Goal: Information Seeking & Learning: Find specific fact

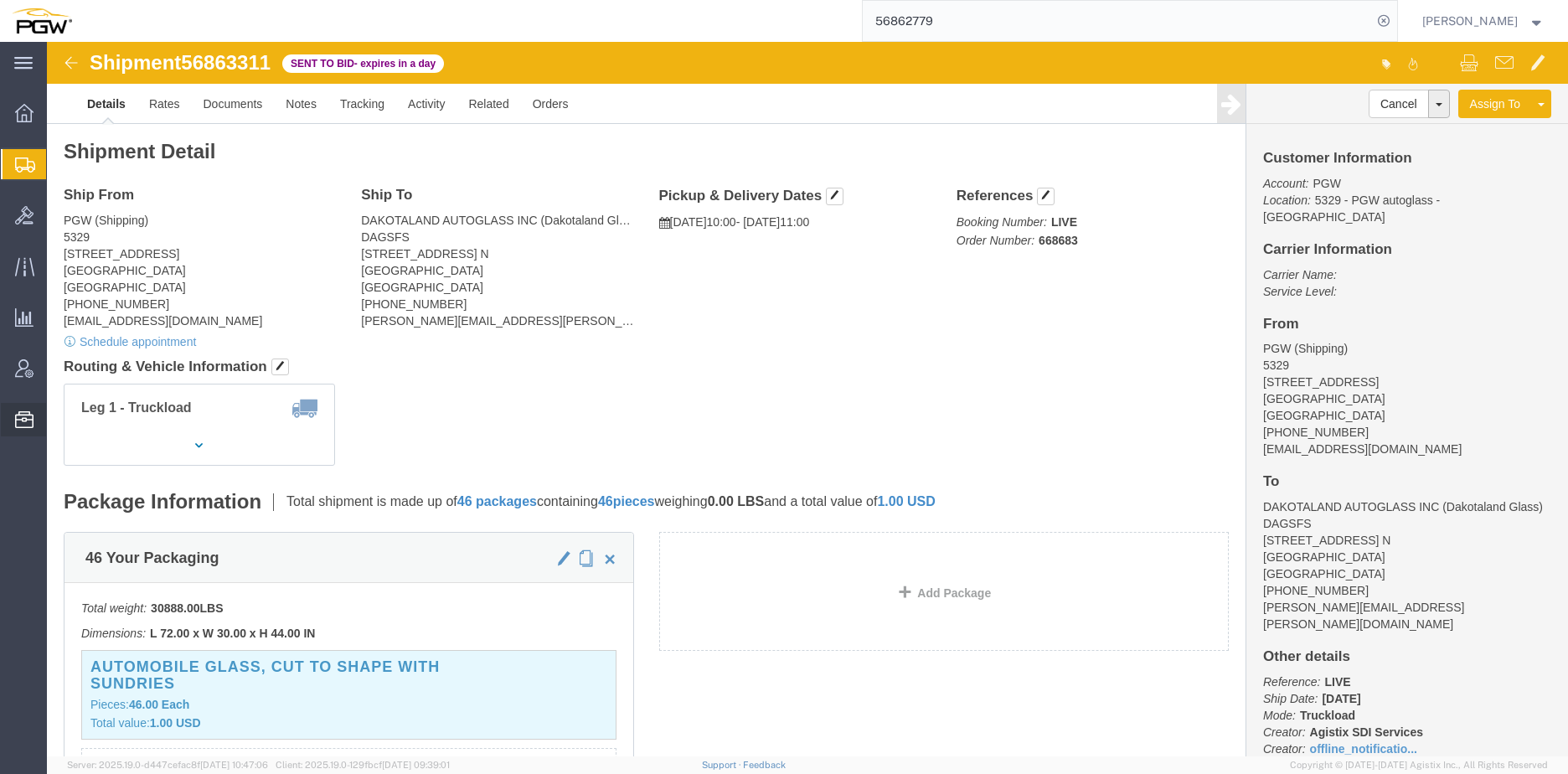
click at [0, 0] on span "Location Appointment" at bounding box center [0, 0] width 0 height 0
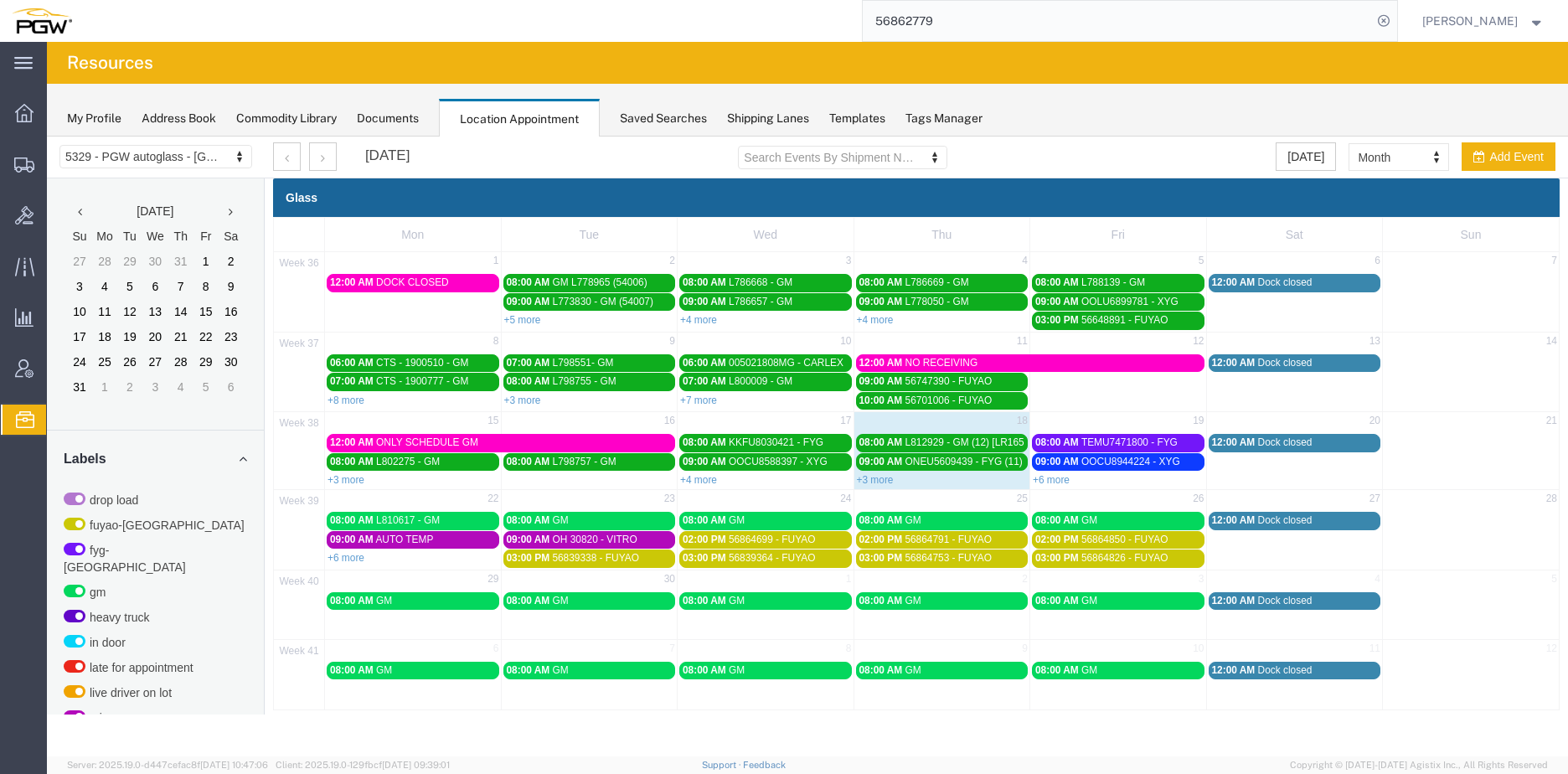
click at [1105, 29] on input "56862779" at bounding box center [1116, 21] width 509 height 40
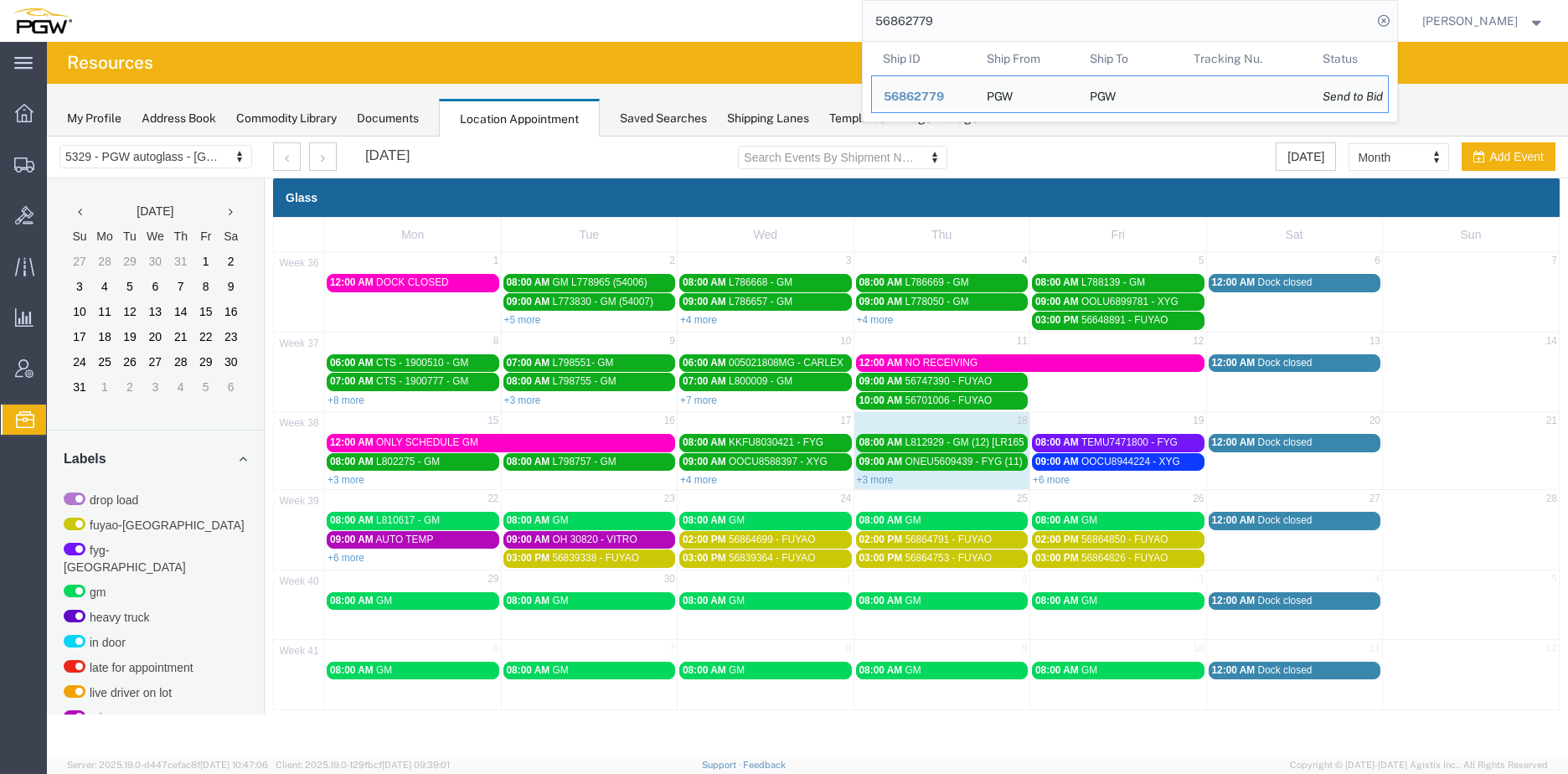
drag, startPoint x: 1050, startPoint y: 25, endPoint x: 608, endPoint y: -26, distance: 444.9
click at [608, 0] on html "main_menu Created with Sketch. Collapse Menu Overview Shipments Shipment Manage…" at bounding box center [784, 387] width 1568 height 774
paste input "458348"
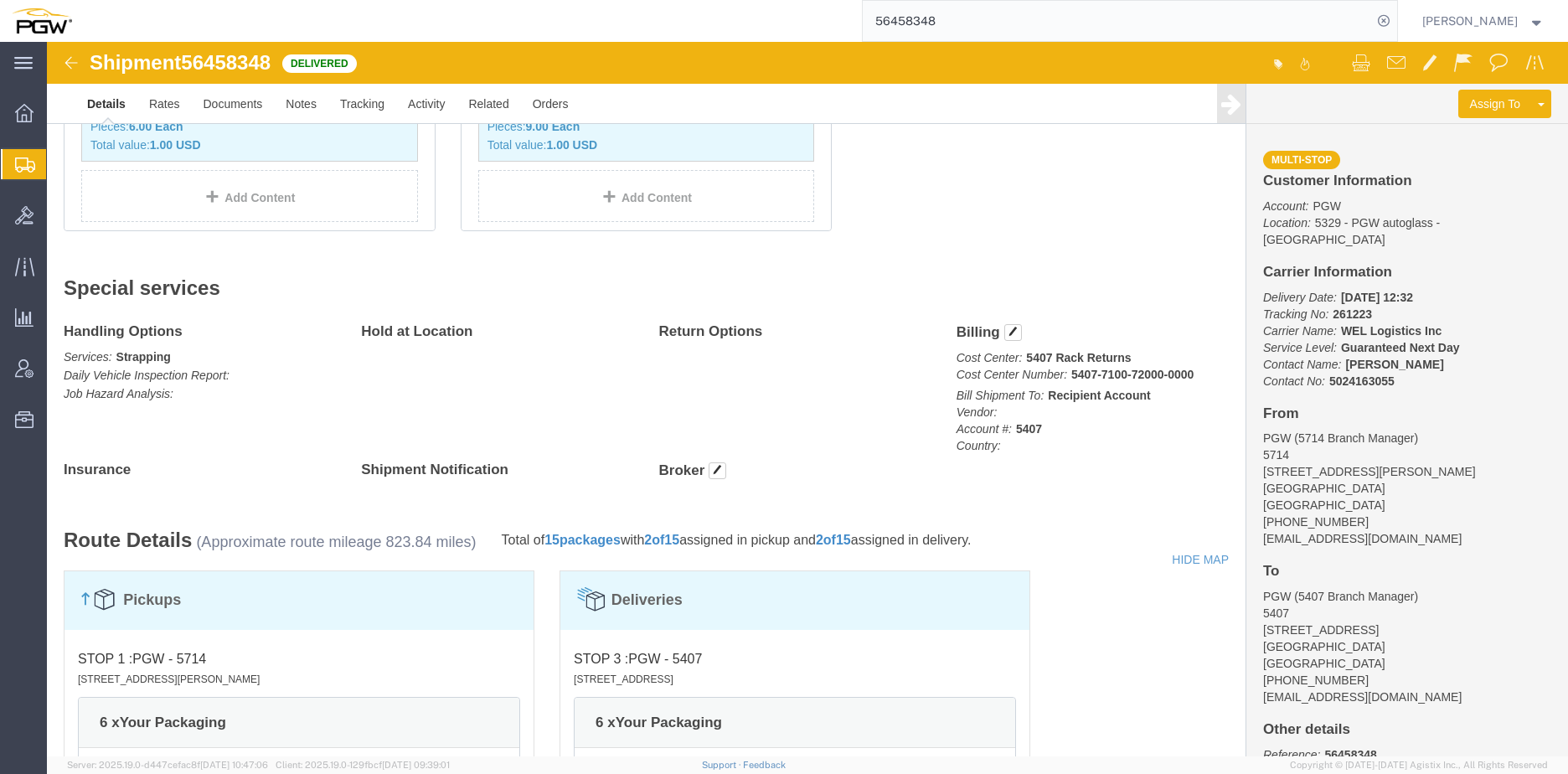
scroll to position [753, 0]
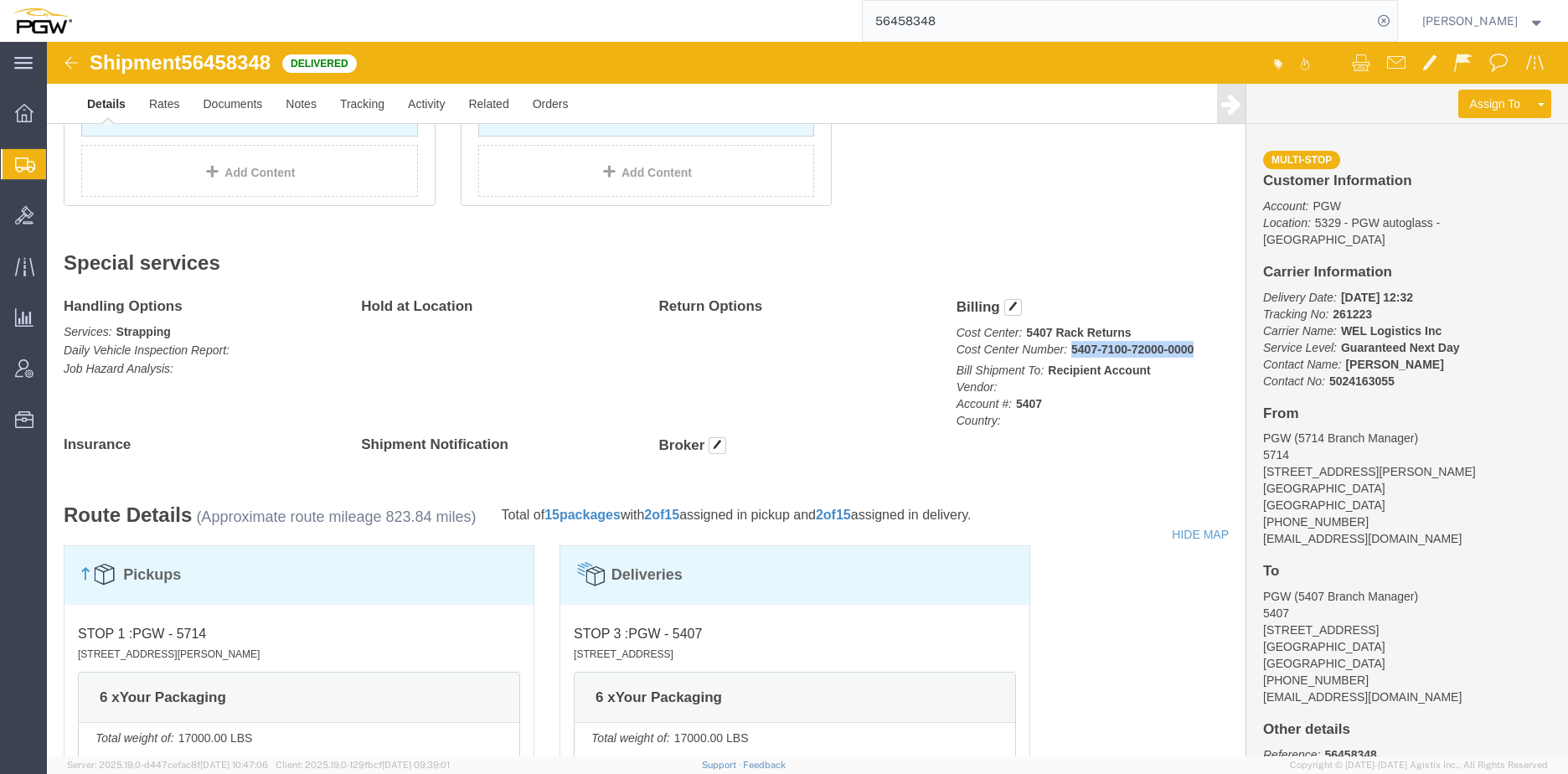
drag, startPoint x: 1016, startPoint y: 304, endPoint x: 1143, endPoint y: 309, distance: 127.1
click p "Cost Center: 5407 Rack Returns Cost Center Number: 5407-7100-72000-0000"
copy b "5407-7100-72000-0000"
drag, startPoint x: 1002, startPoint y: 25, endPoint x: 1014, endPoint y: 26, distance: 12.0
click at [1002, 25] on input "56458348" at bounding box center [1116, 21] width 509 height 40
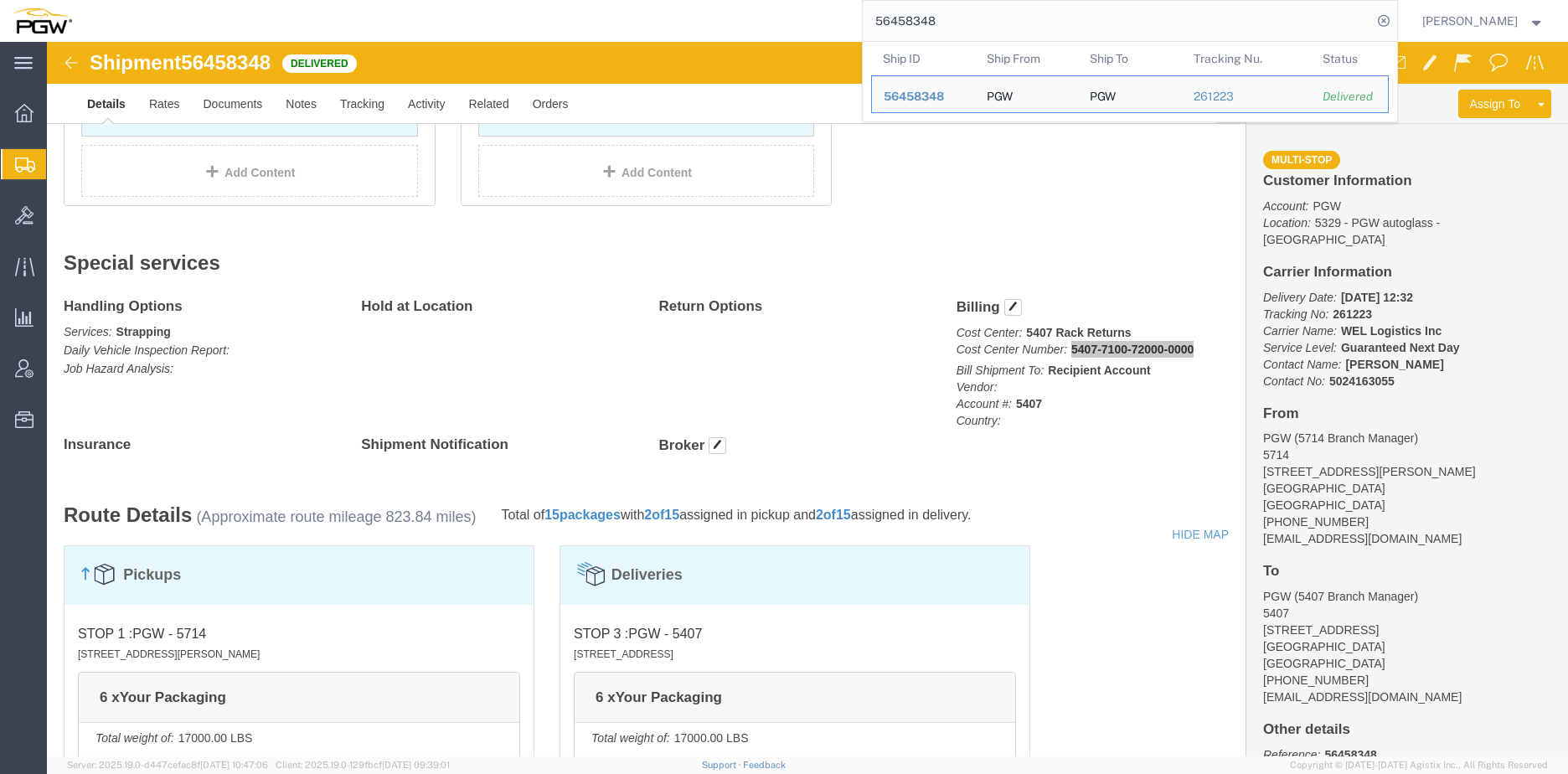
drag, startPoint x: 1025, startPoint y: 26, endPoint x: 551, endPoint y: -26, distance: 476.8
click at [551, 0] on html "main_menu Created with Sketch. Collapse Menu Overview Shipments Shipment Manage…" at bounding box center [784, 387] width 1568 height 774
paste input "073095"
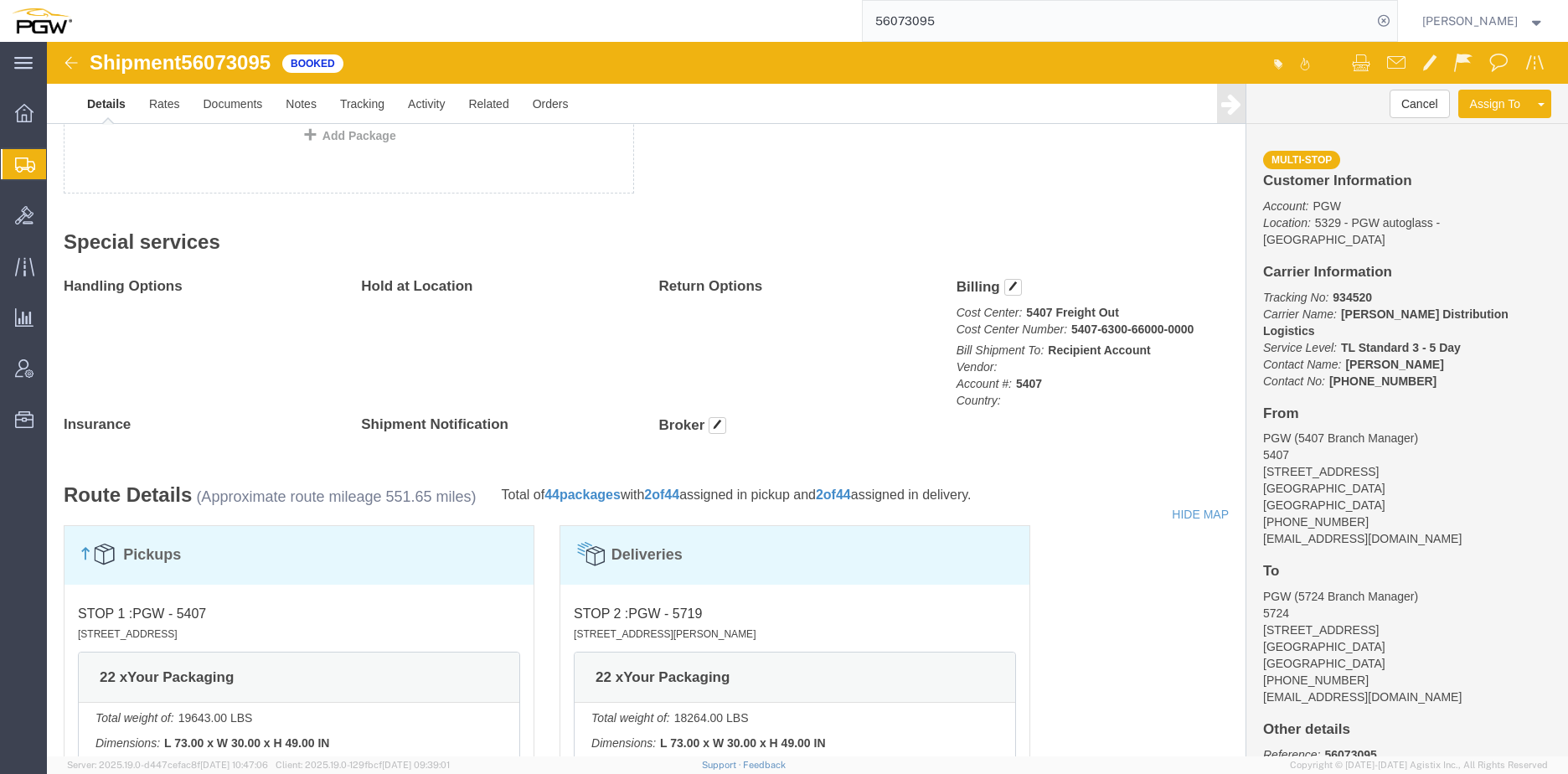
scroll to position [921, 0]
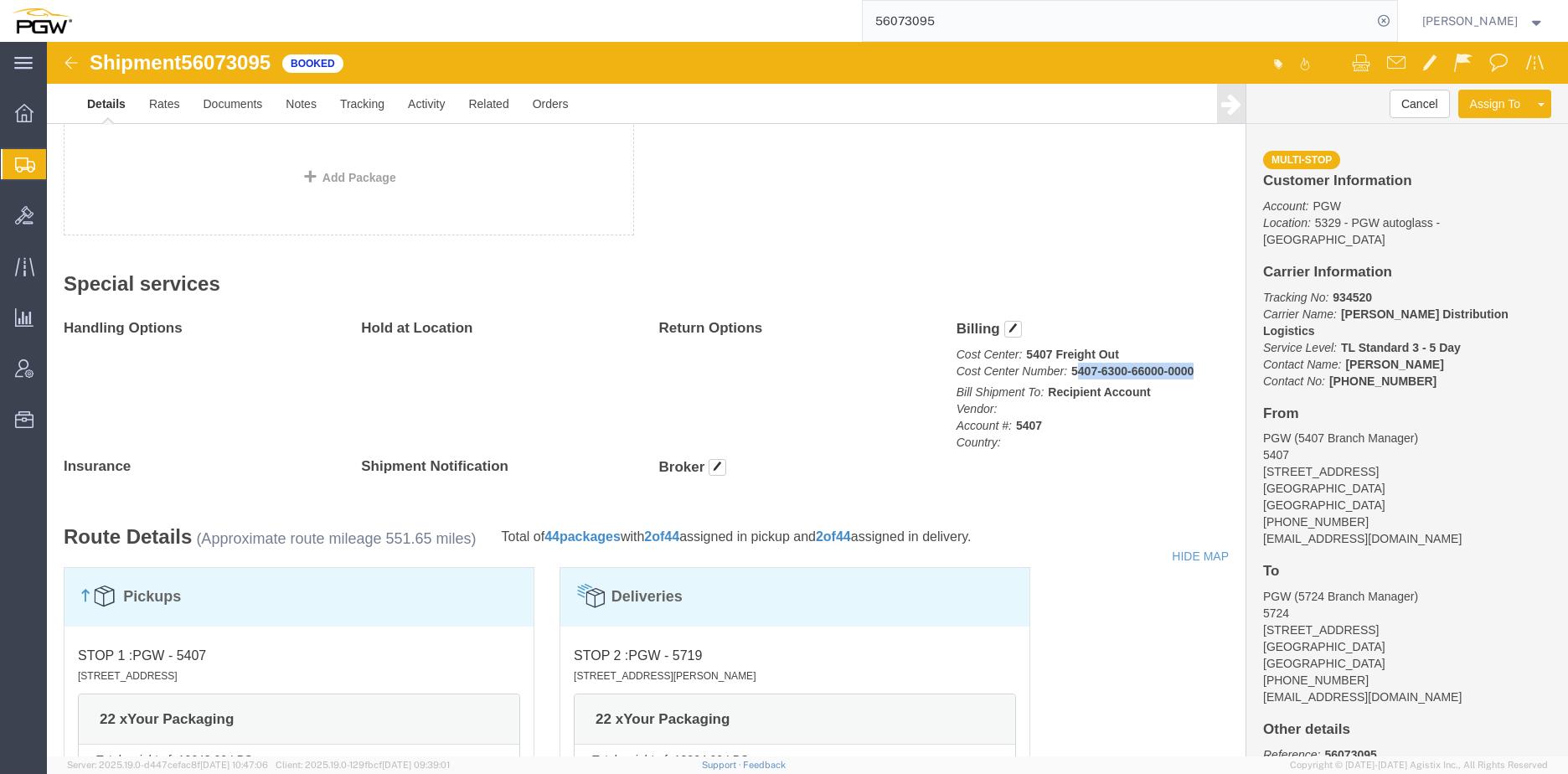
drag, startPoint x: 1020, startPoint y: 330, endPoint x: 1139, endPoint y: 332, distance: 119.0
click b "5407-6300-66000-0000"
drag, startPoint x: 1125, startPoint y: 332, endPoint x: 1041, endPoint y: 329, distance: 84.1
click b "5407-6300-66000-0000"
drag, startPoint x: 1018, startPoint y: 328, endPoint x: 1141, endPoint y: 332, distance: 123.1
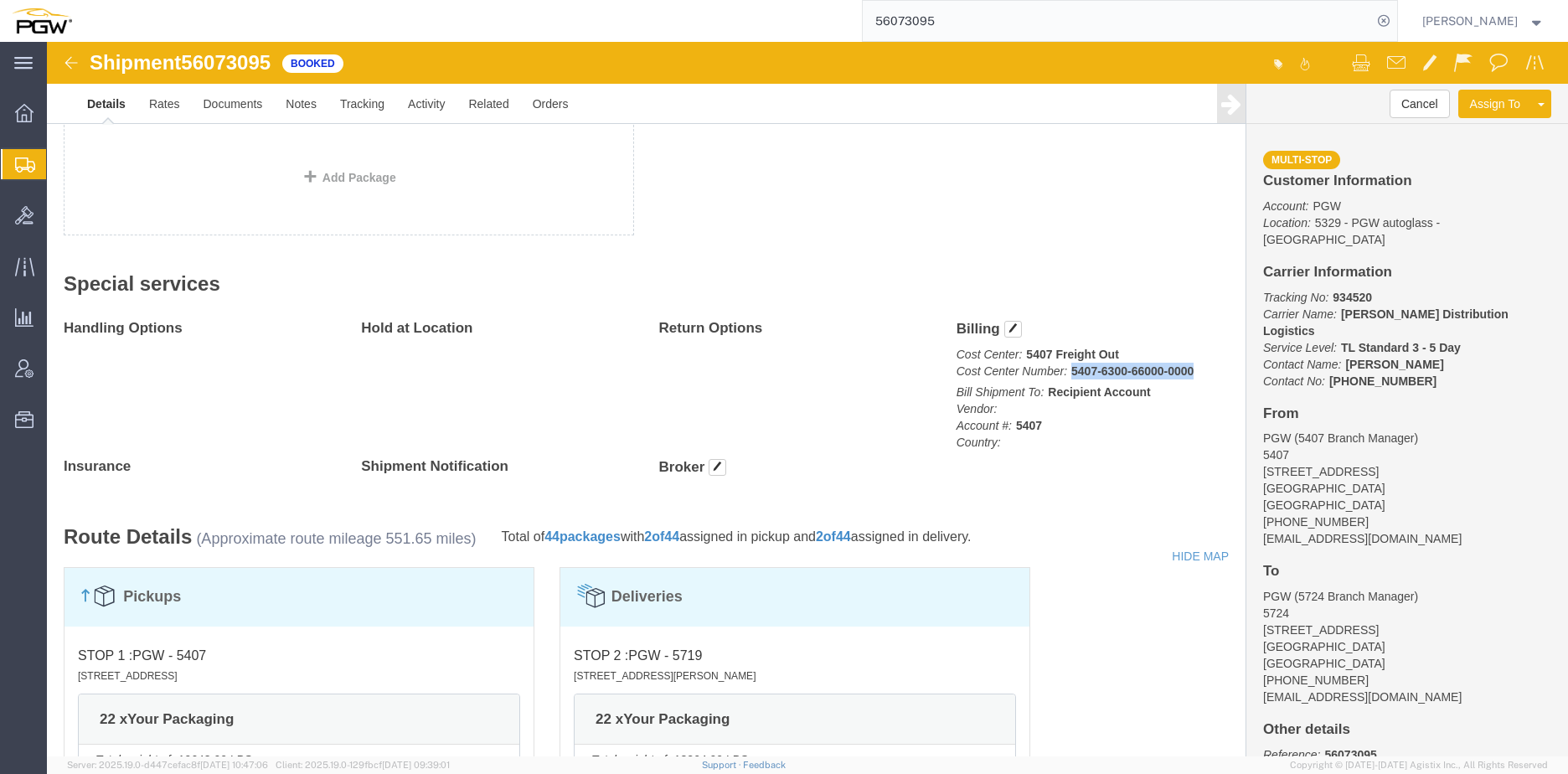
click p "Cost Center: 5407 Freight Out Cost Center Number: 5407-6300-66000-0000"
copy b "5407-6300-66000-0000"
drag, startPoint x: 963, startPoint y: 36, endPoint x: 964, endPoint y: 27, distance: 9.1
click at [964, 27] on input "56073095" at bounding box center [1116, 21] width 509 height 40
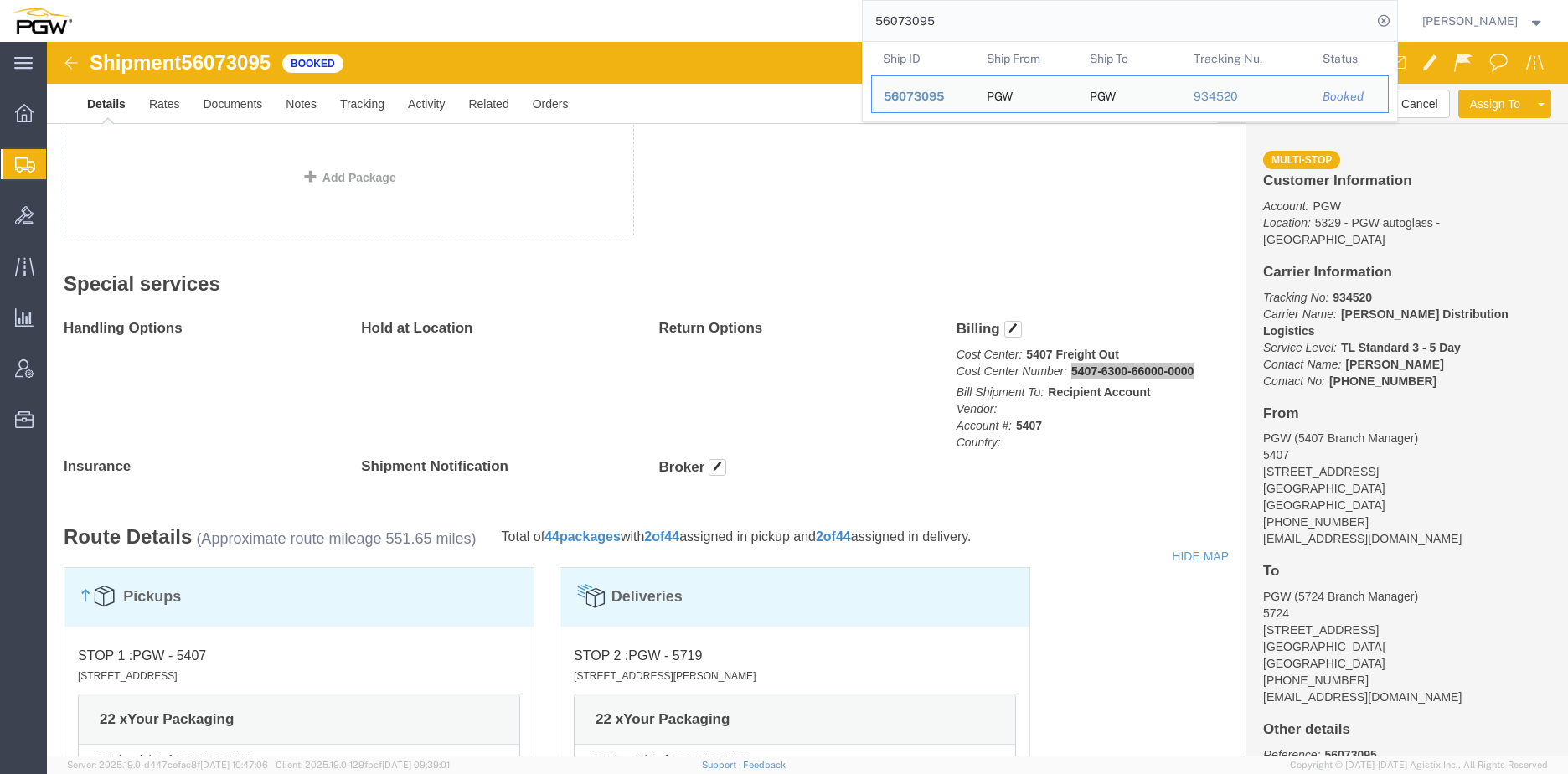
drag, startPoint x: 856, startPoint y: 9, endPoint x: 706, endPoint y: -10, distance: 151.2
click at [706, 0] on html "main_menu Created with Sketch. Collapse Menu Overview Shipments Shipment Manage…" at bounding box center [784, 387] width 1568 height 774
paste input "2674287"
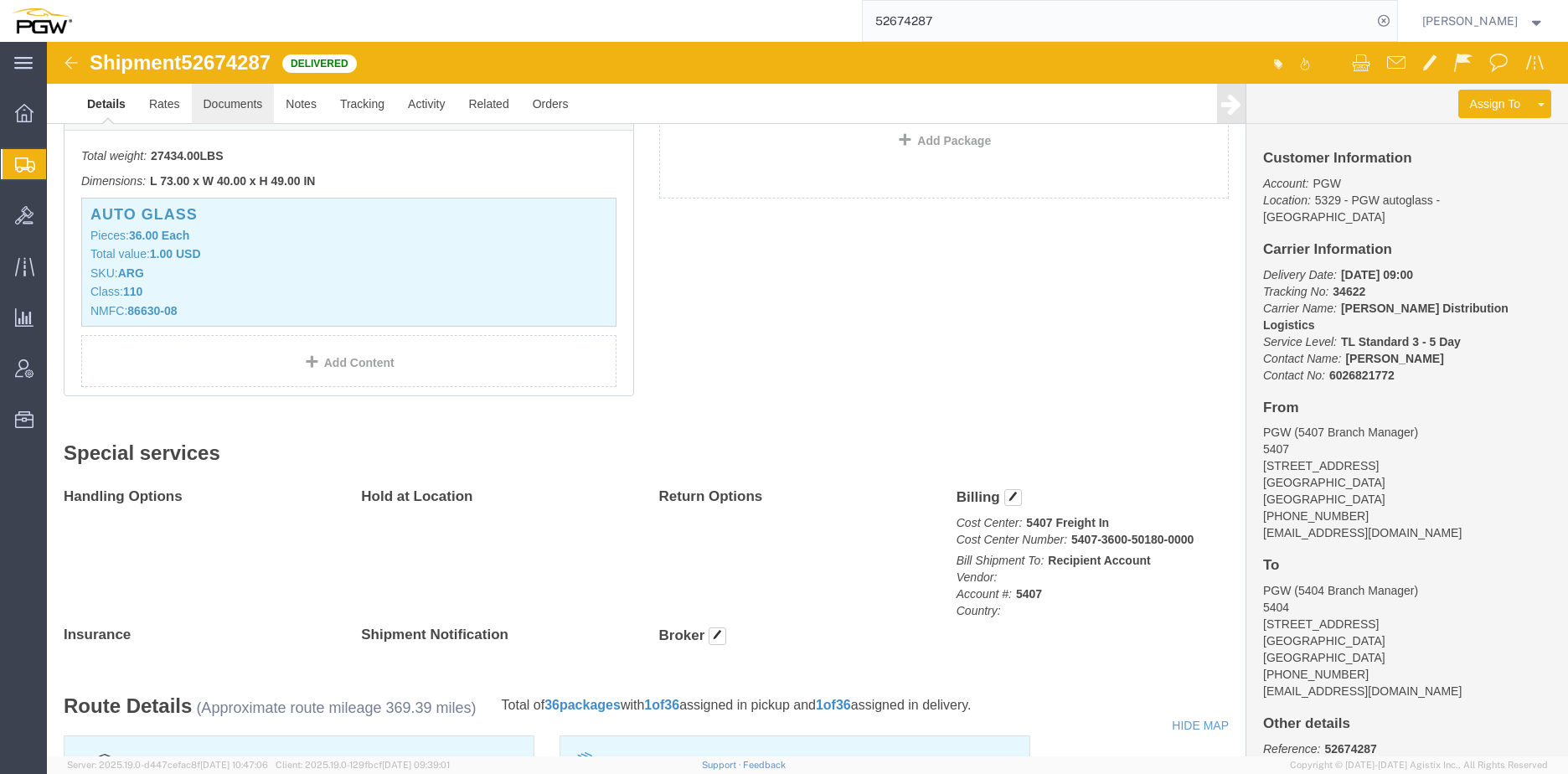
scroll to position [423, 0]
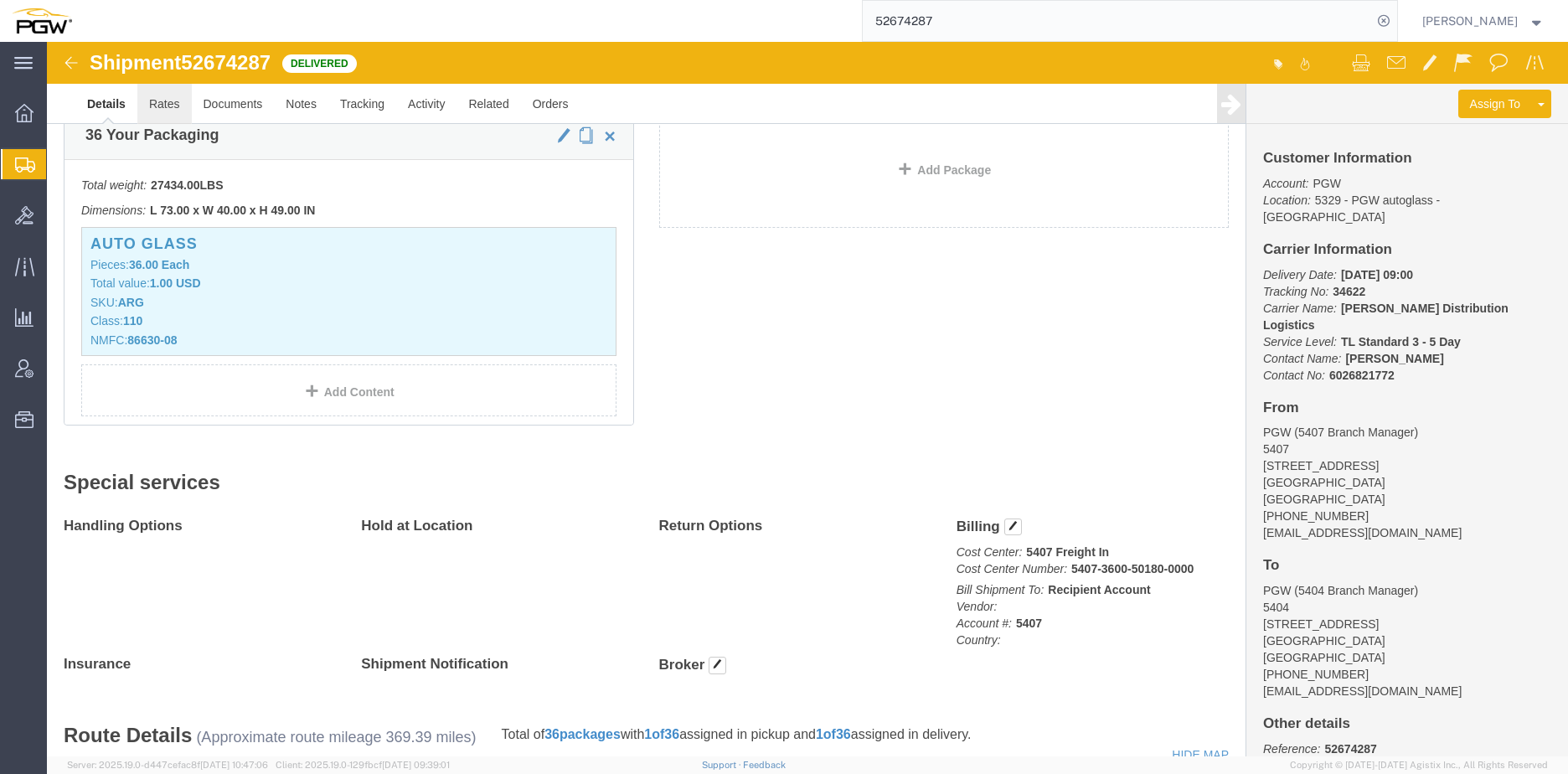
click link "Rates"
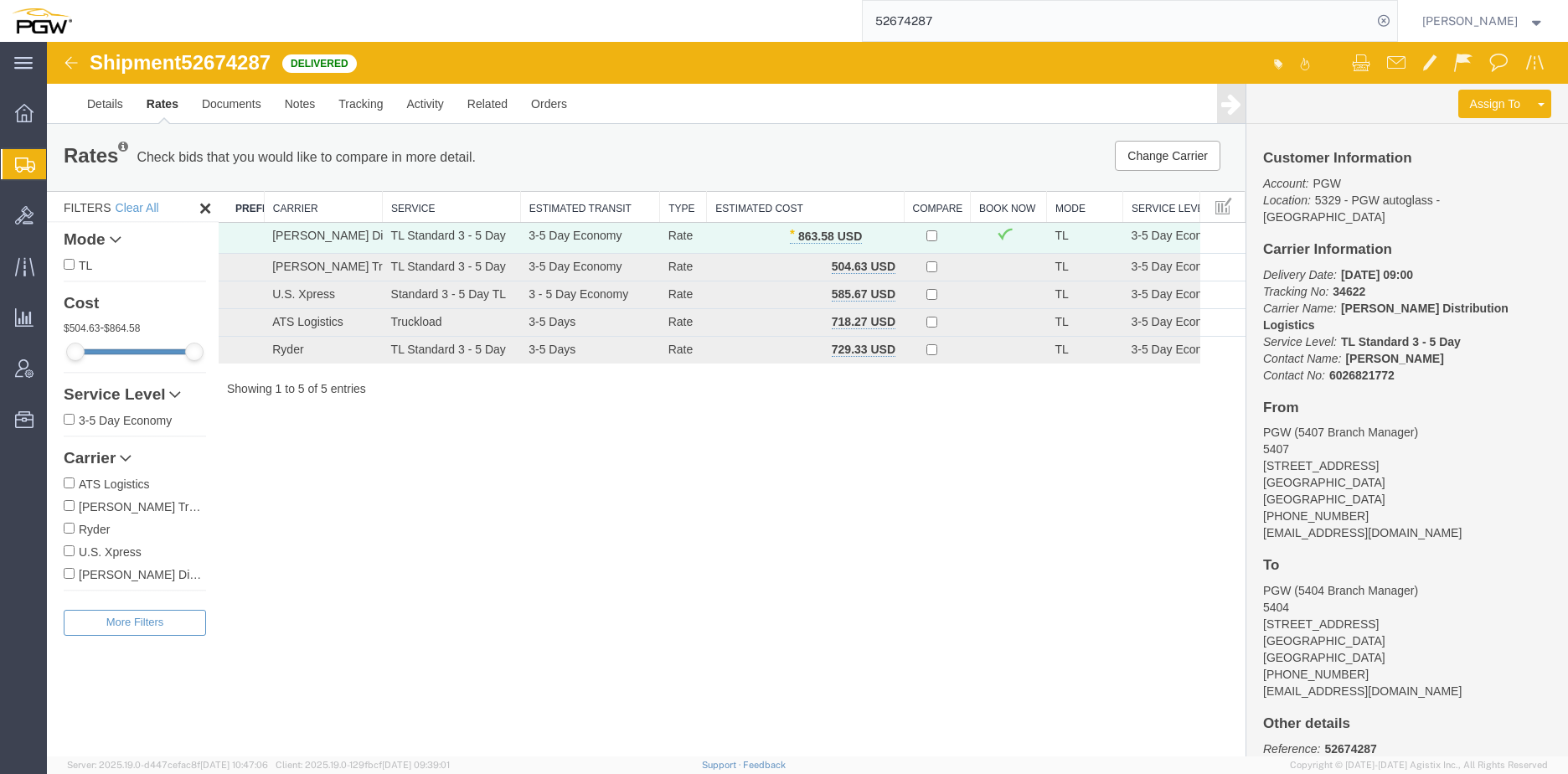
drag, startPoint x: 970, startPoint y: 28, endPoint x: 1005, endPoint y: 26, distance: 35.1
click at [971, 28] on input "52674287" at bounding box center [1116, 21] width 509 height 40
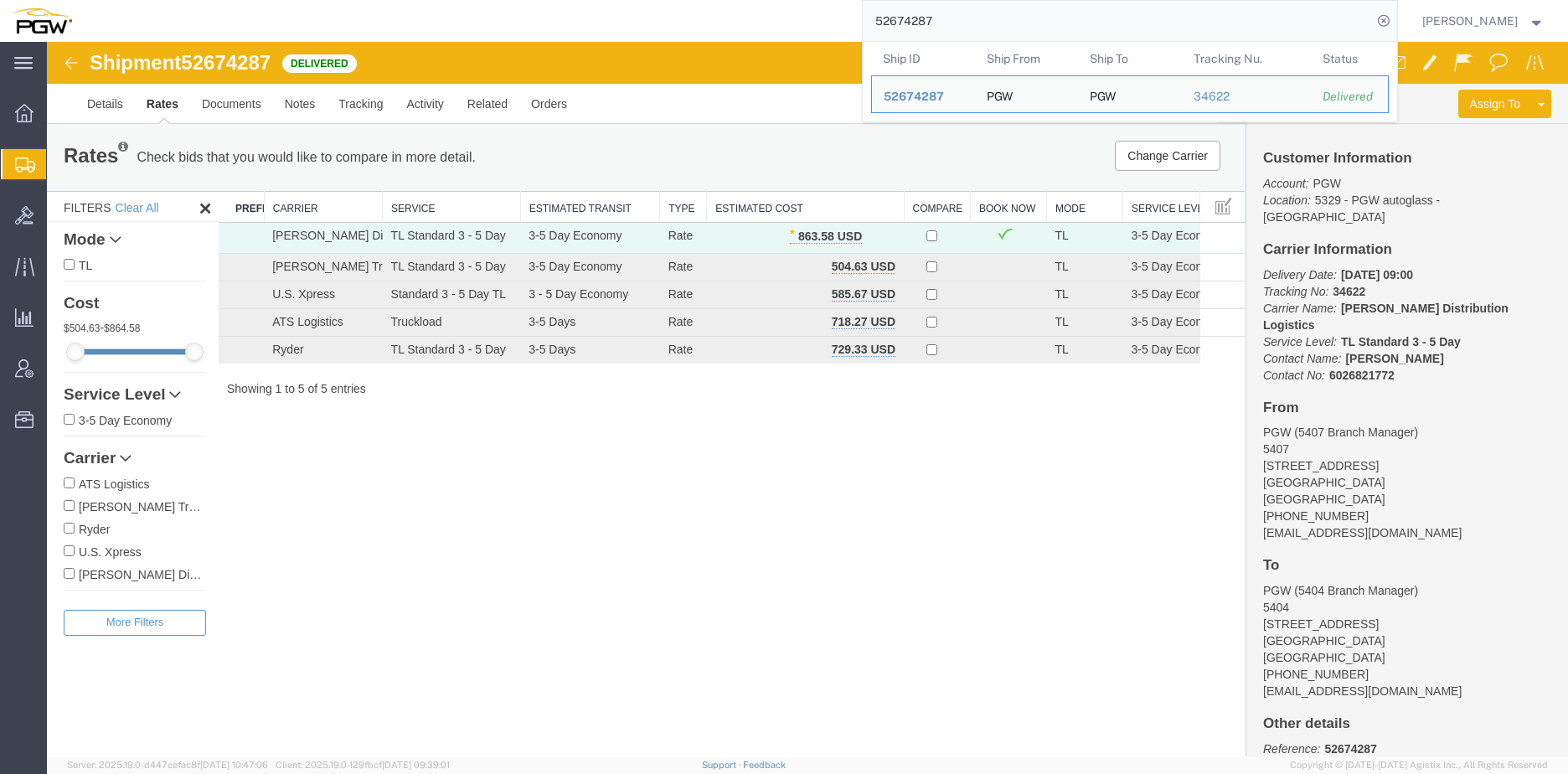
drag, startPoint x: 1005, startPoint y: 26, endPoint x: 768, endPoint y: 13, distance: 237.4
click at [775, 14] on div "52674287 Ship ID Ship From Ship To Tracking Nu. Status Ship ID 52674287 Ship Fr…" at bounding box center [740, 21] width 1314 height 42
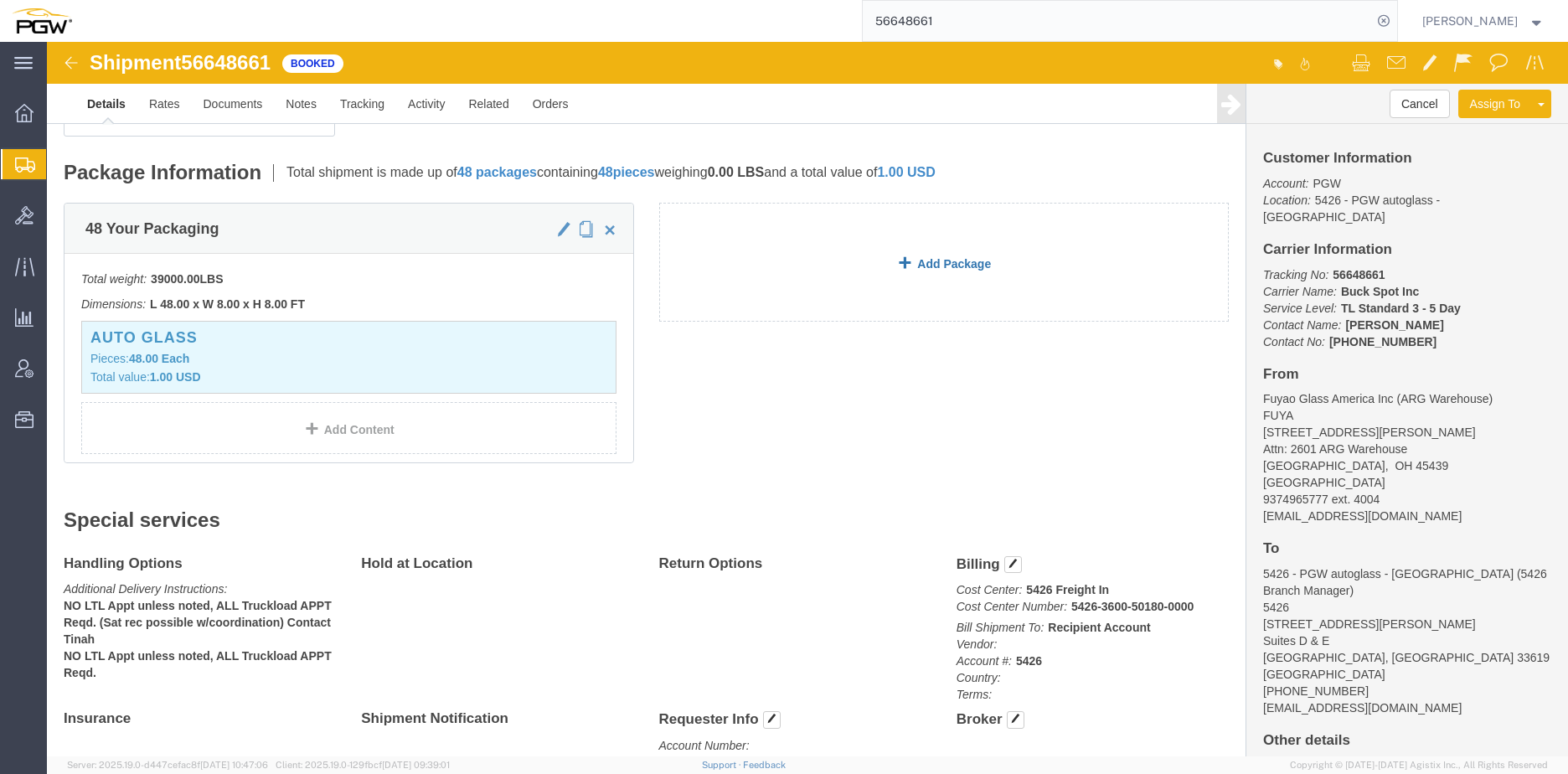
scroll to position [419, 0]
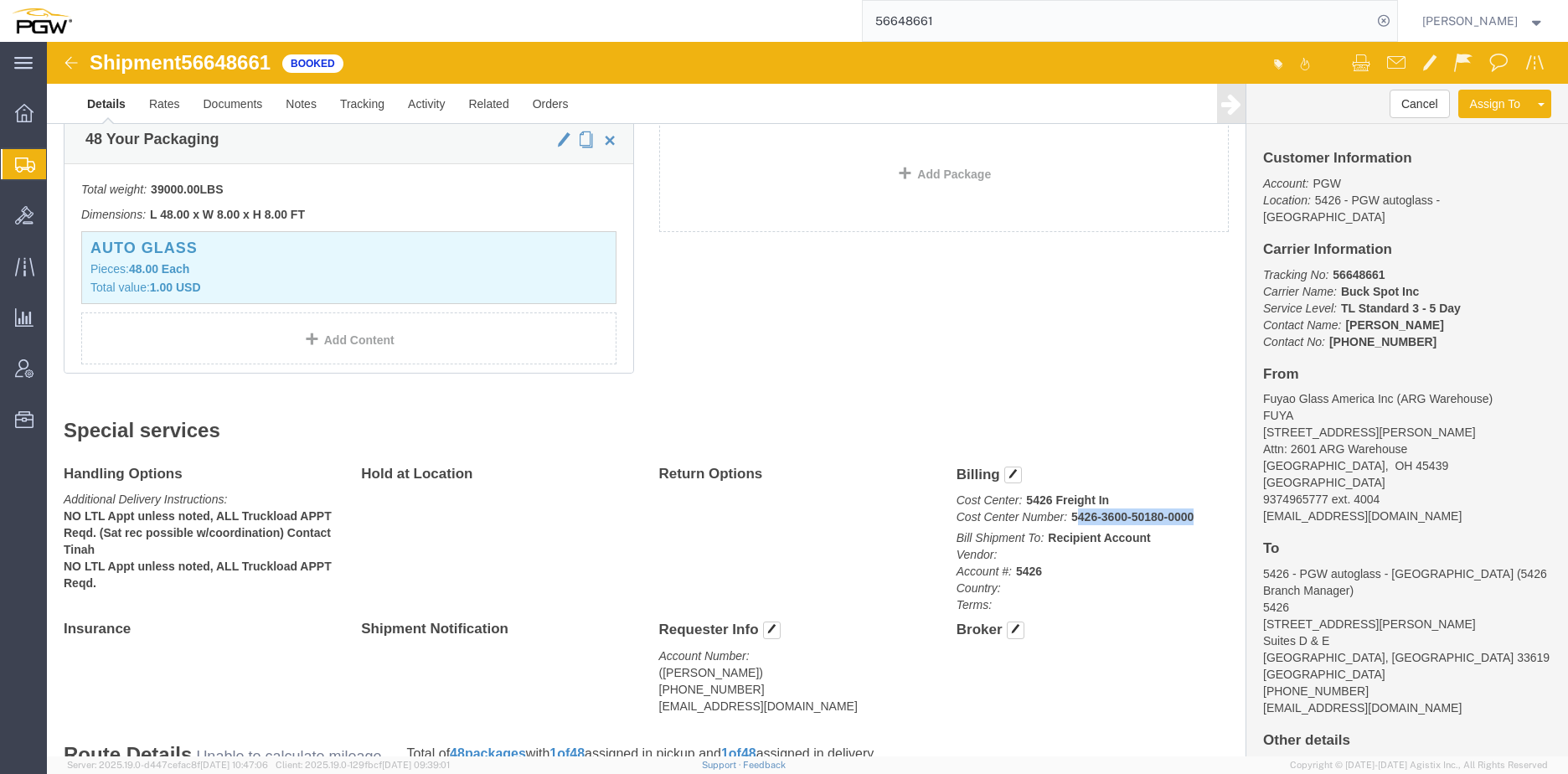
drag, startPoint x: 1020, startPoint y: 478, endPoint x: 1144, endPoint y: 478, distance: 124.0
click p "Cost Center: 5426 Freight In Cost Center Number: 5426-3600-50180-0000"
drag, startPoint x: 1144, startPoint y: 478, endPoint x: 1050, endPoint y: 477, distance: 94.0
click b "5426-3600-50180-0000"
drag, startPoint x: 1017, startPoint y: 473, endPoint x: 1136, endPoint y: 473, distance: 119.0
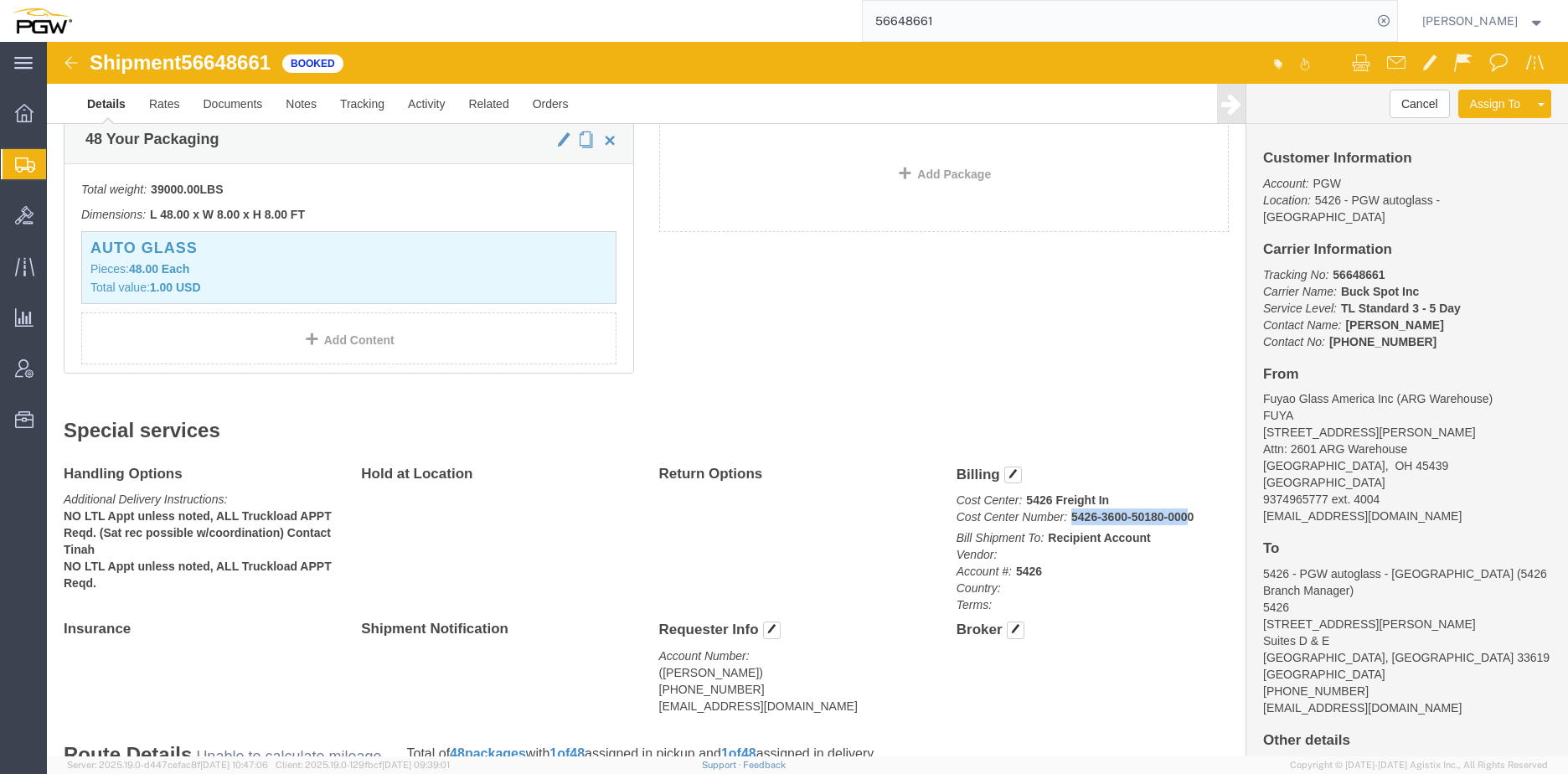
click b "5426-3600-50180-0000"
copy b "5426-3600-50180-000"
click b "5426-3600-50180-0000"
drag, startPoint x: 1140, startPoint y: 477, endPoint x: 1017, endPoint y: 477, distance: 123.0
click p "Cost Center: 5426 Freight In Cost Center Number: 5426-3600-50180-0000"
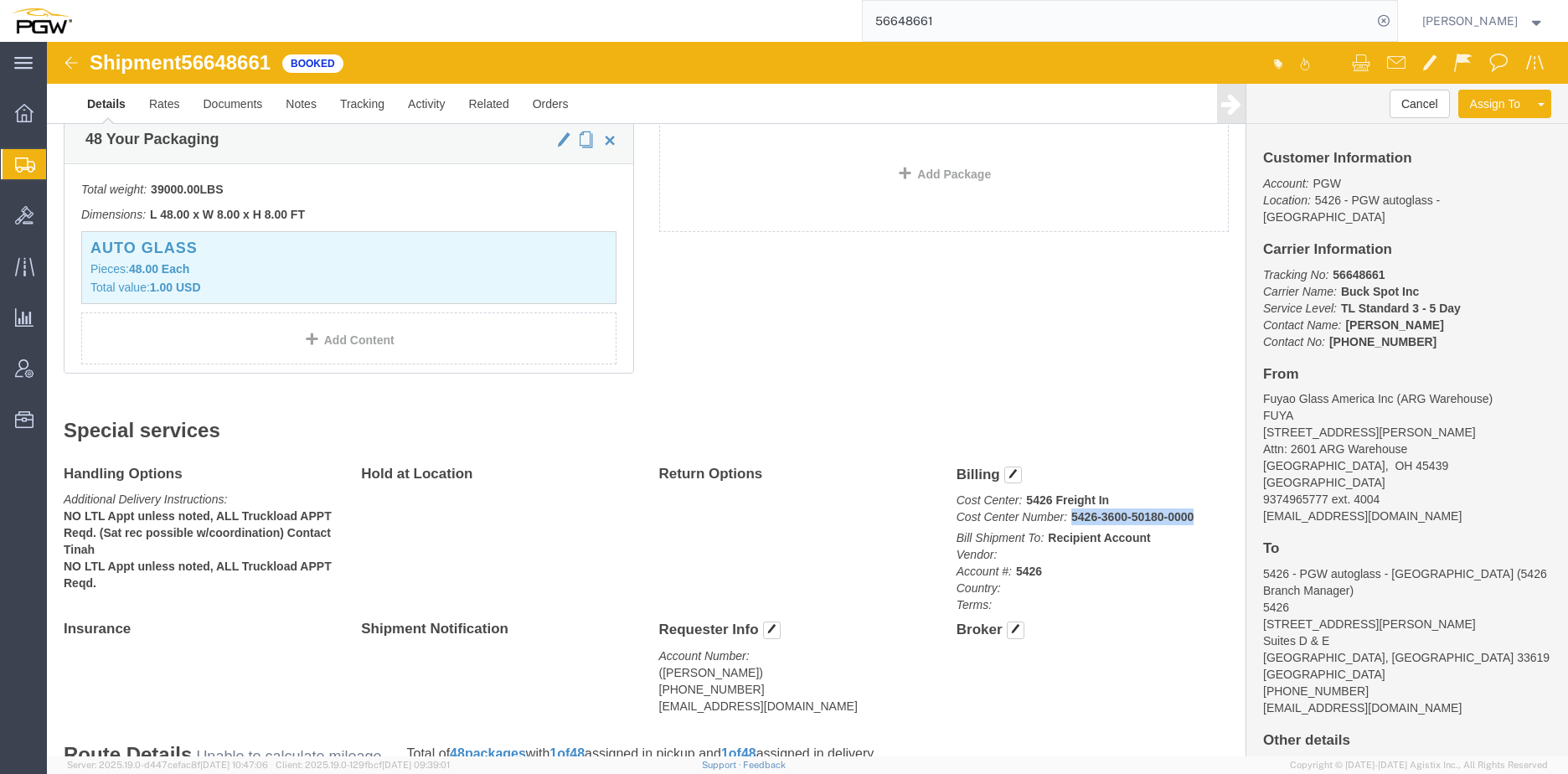
copy b "5426-3600-50180-0000"
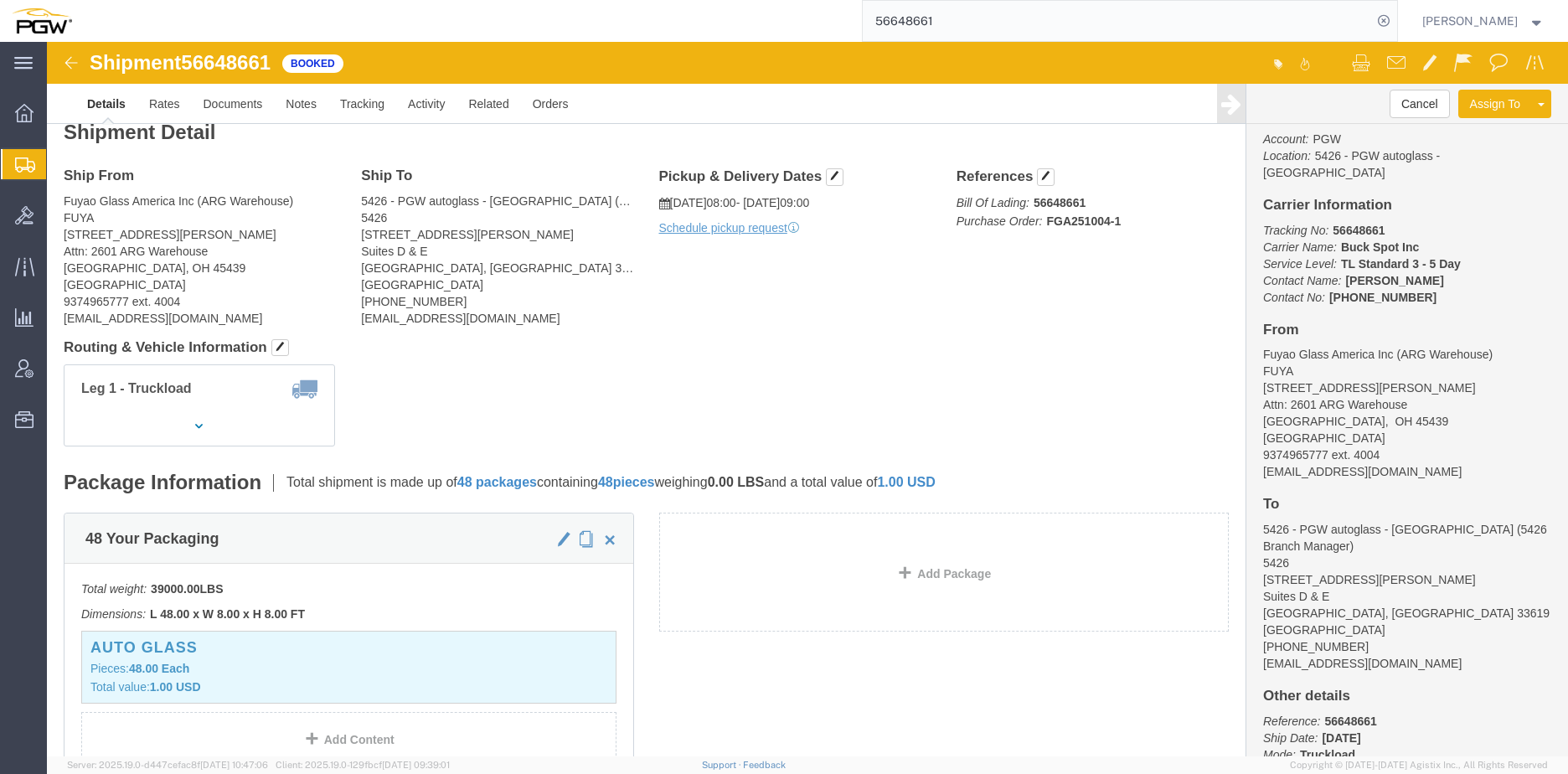
scroll to position [0, 0]
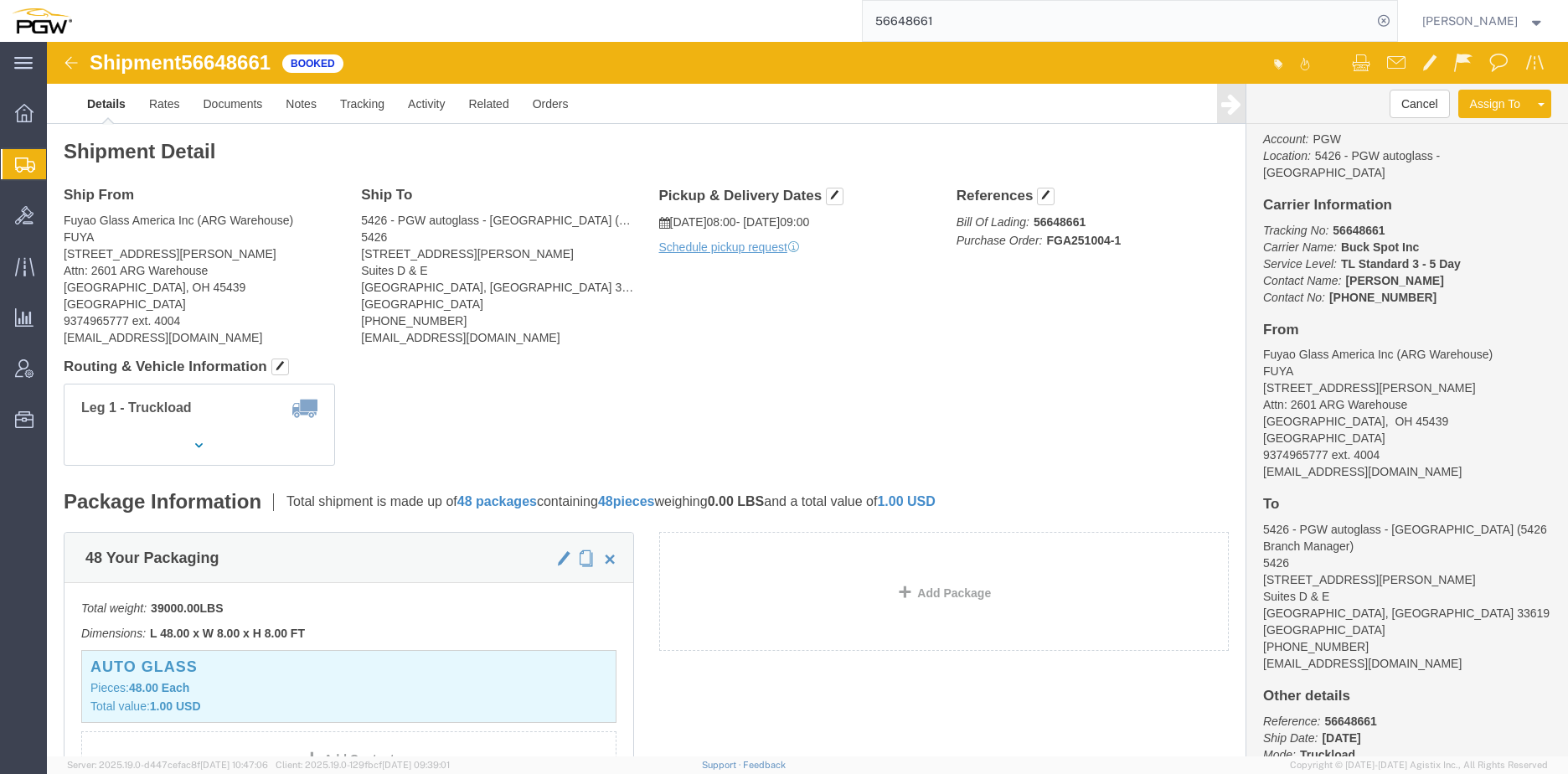
click at [1004, 21] on input "56648661" at bounding box center [1116, 21] width 509 height 40
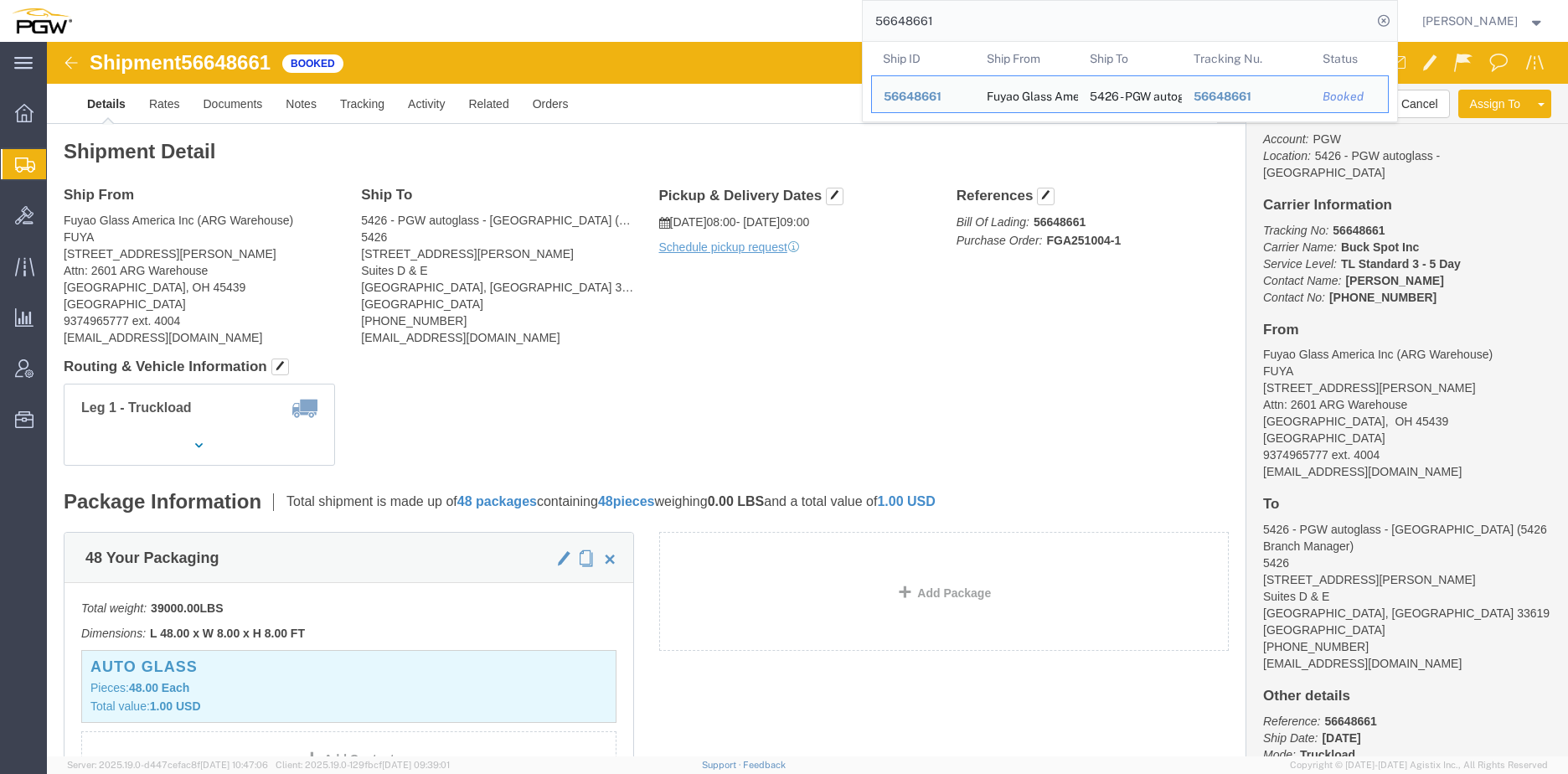
drag, startPoint x: 1016, startPoint y: 24, endPoint x: 669, endPoint y: 15, distance: 347.1
click at [679, 13] on div "56648661 Ship ID Ship From Ship To Tracking Nu. Status Ship ID 56648661 Ship Fr…" at bounding box center [740, 21] width 1314 height 42
paste input "862566"
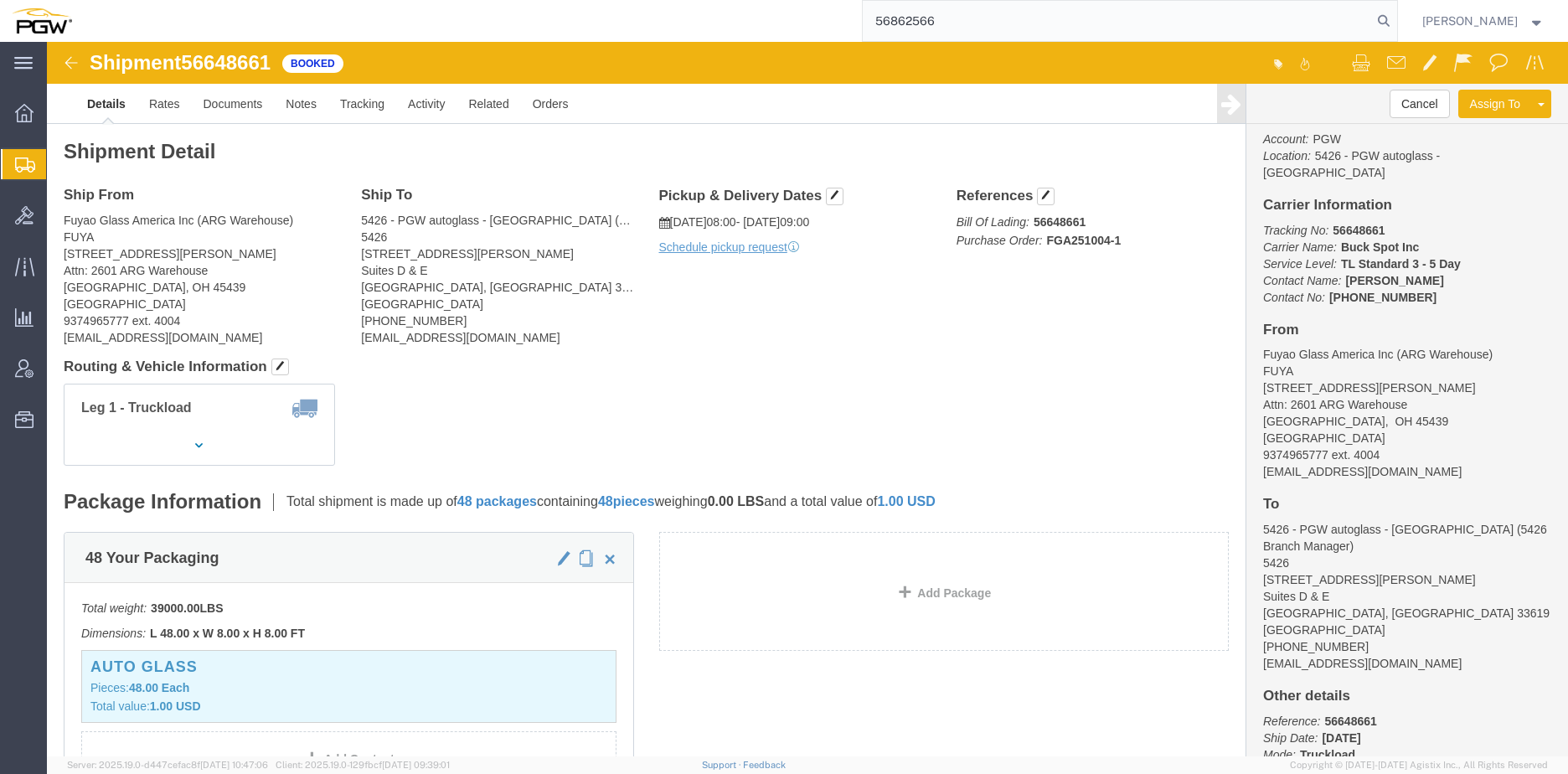
type input "56862566"
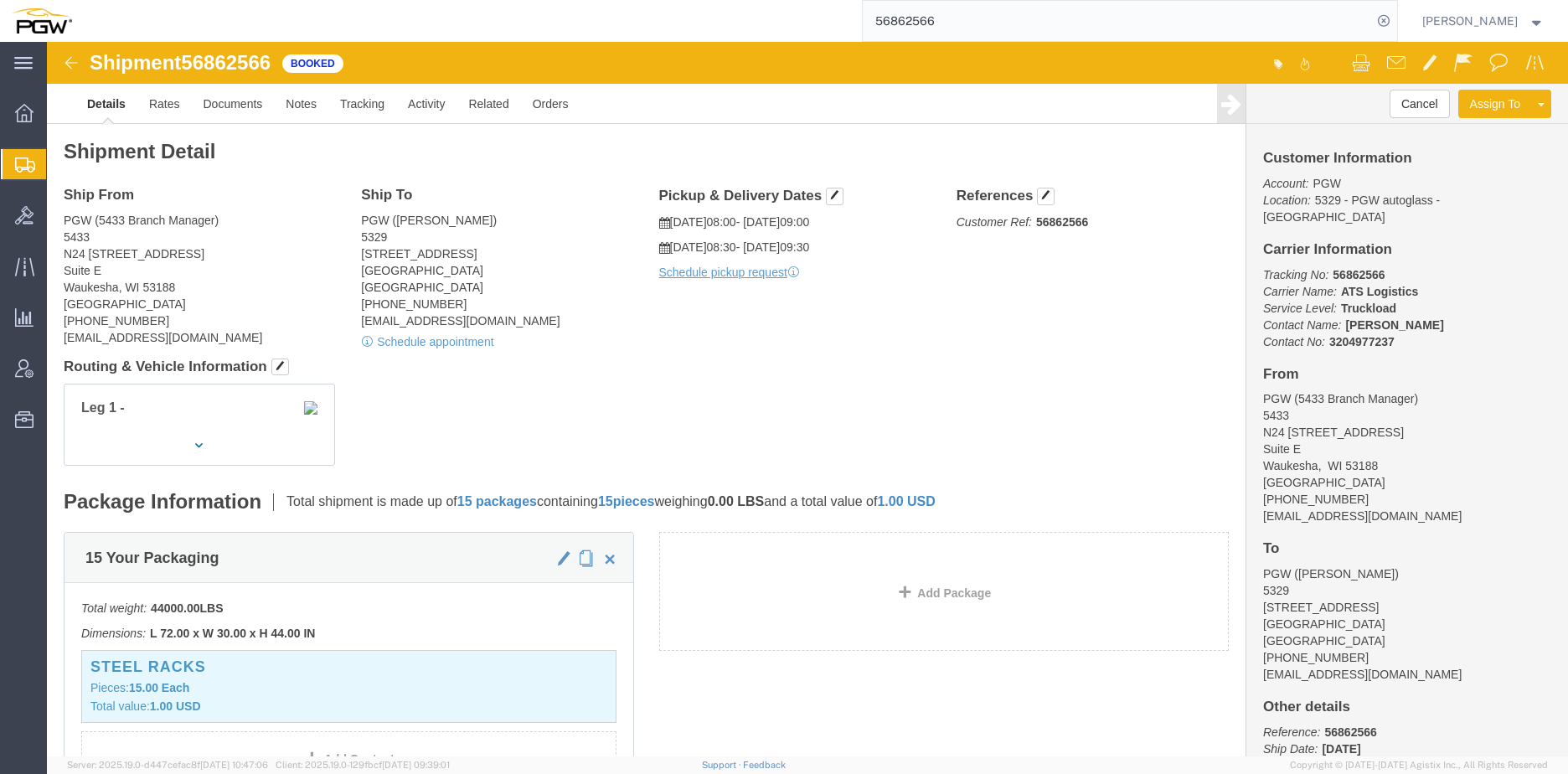
scroll to position [94, 0]
